Goal: Transaction & Acquisition: Purchase product/service

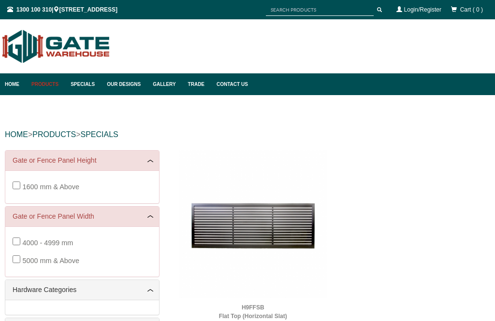
click at [11, 85] on link "Home" at bounding box center [16, 84] width 22 height 22
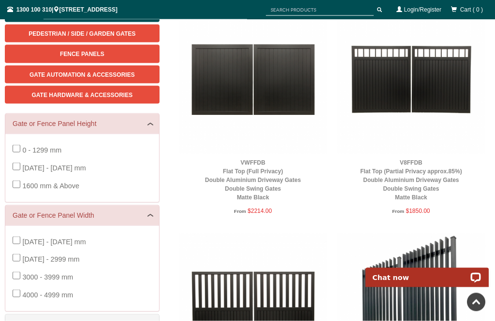
scroll to position [164, 0]
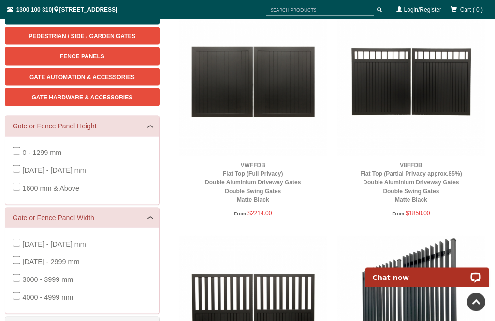
click at [51, 152] on span "0 - 1299 mm" at bounding box center [41, 153] width 39 height 8
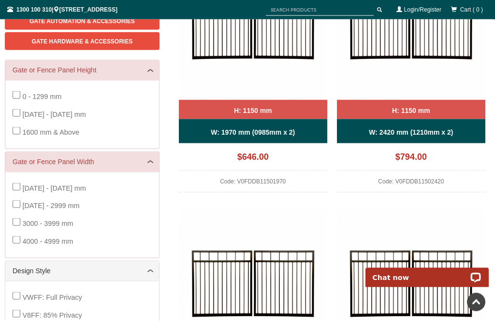
scroll to position [221, 0]
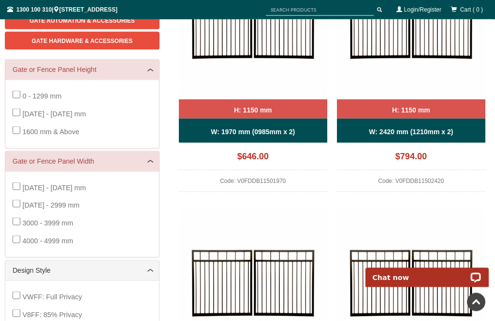
click at [76, 190] on label "1000 - 1999 mm" at bounding box center [53, 188] width 63 height 18
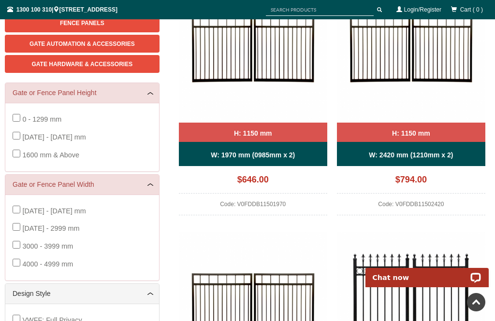
scroll to position [202, 0]
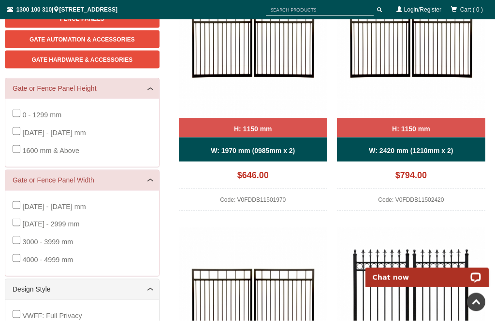
click at [23, 204] on span "1000 - 1999 mm" at bounding box center [53, 207] width 63 height 8
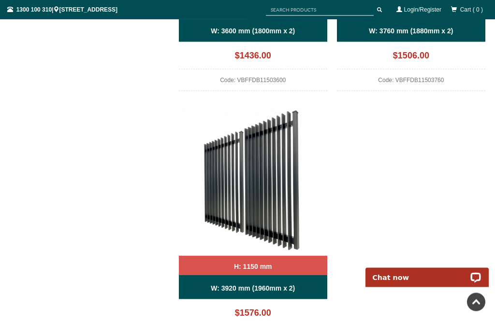
scroll to position [841, 0]
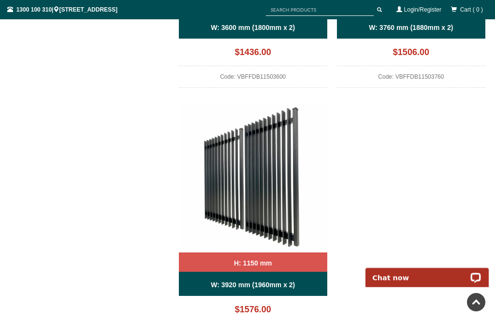
click at [268, 266] on b "H: 1150 mm" at bounding box center [253, 264] width 38 height 8
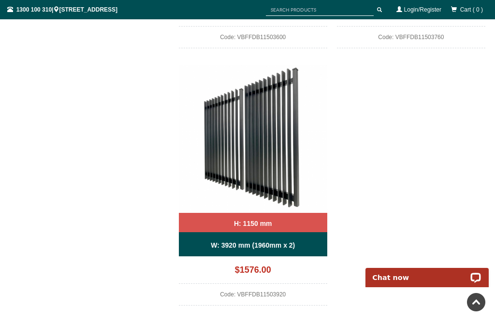
scroll to position [882, 0]
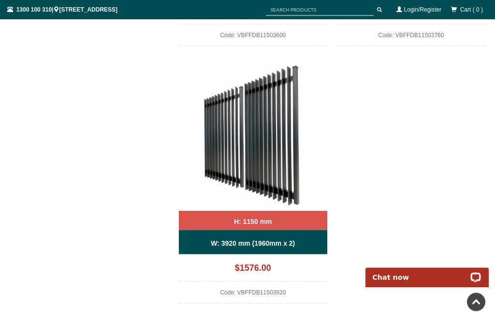
click at [269, 229] on div "H: 1150 mm" at bounding box center [253, 220] width 148 height 19
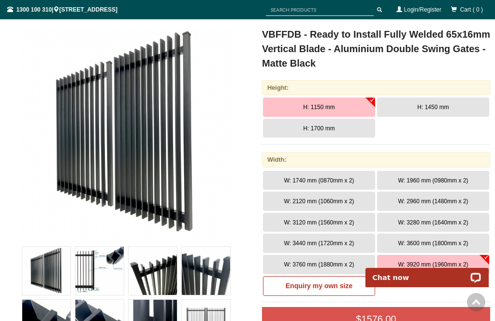
scroll to position [124, 0]
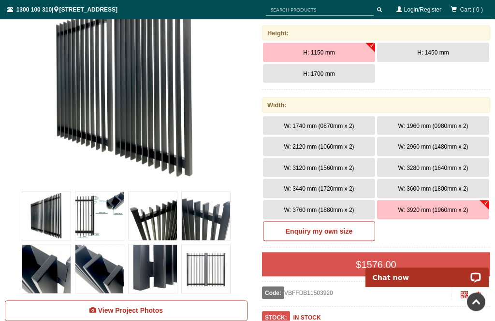
scroll to position [188, 0]
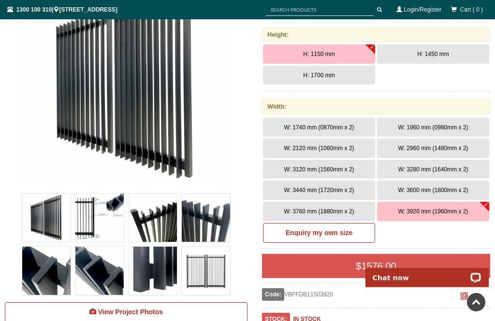
click at [328, 208] on span "W: 3760 mm (1880mm x 2)" at bounding box center [319, 211] width 70 height 7
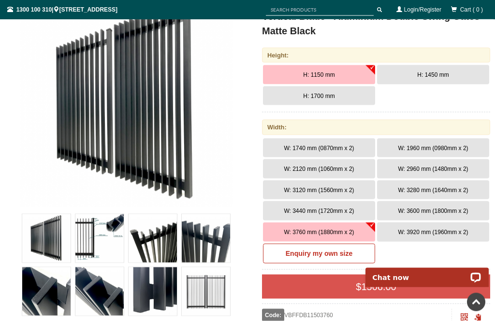
scroll to position [168, 0]
click at [422, 233] on span "W: 3920 mm (1960mm x 2)" at bounding box center [433, 232] width 70 height 7
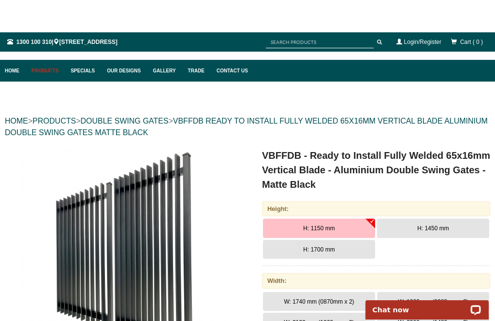
scroll to position [0, 0]
